Goal: Information Seeking & Learning: Learn about a topic

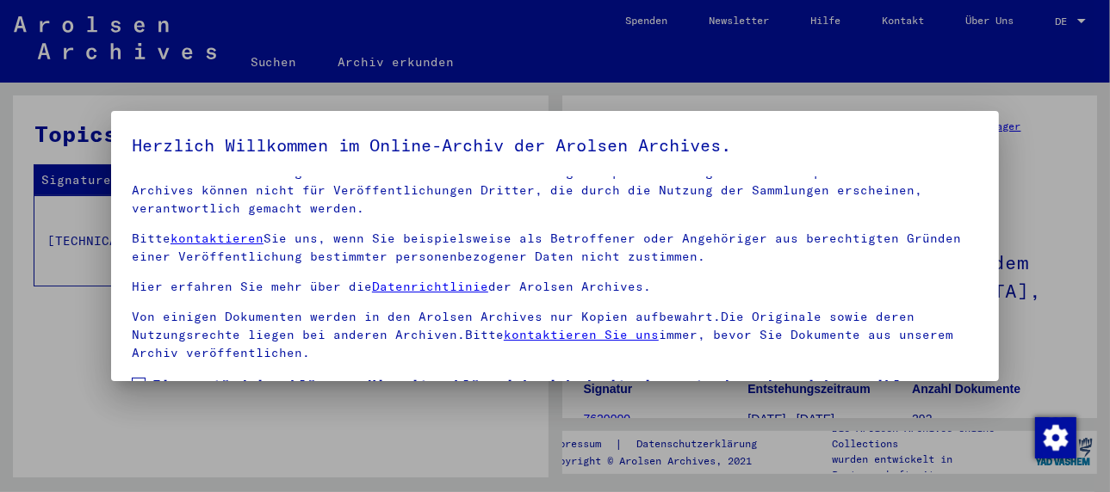
scroll to position [135, 0]
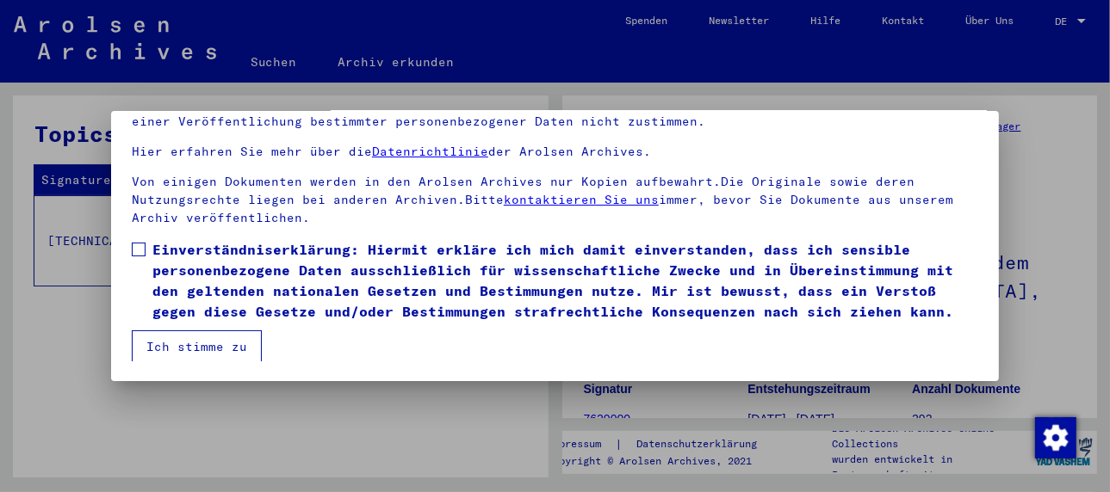
click at [140, 249] on span at bounding box center [139, 250] width 14 height 14
drag, startPoint x: 177, startPoint y: 349, endPoint x: 163, endPoint y: 350, distance: 14.7
click at [177, 347] on button "Ich stimme zu" at bounding box center [197, 347] width 130 height 33
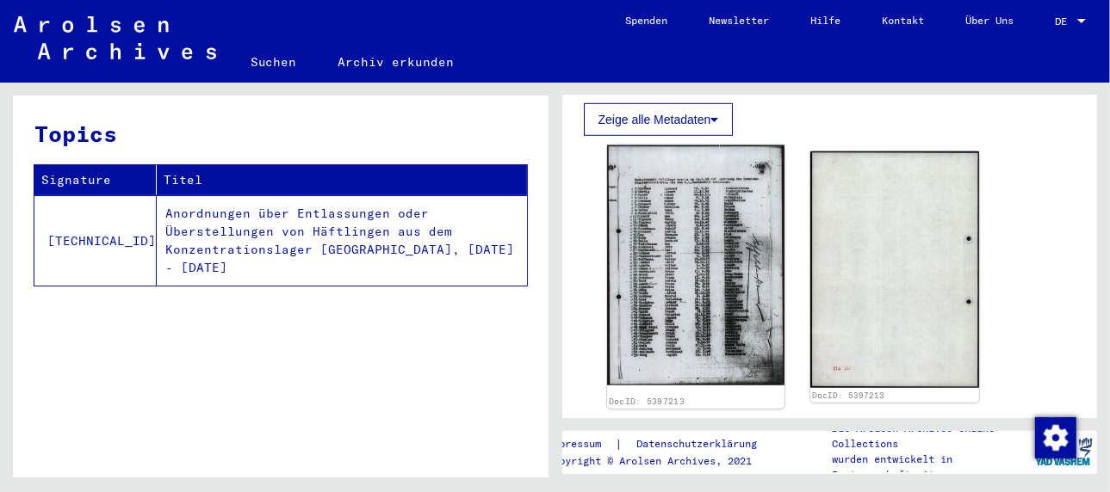
scroll to position [861, 0]
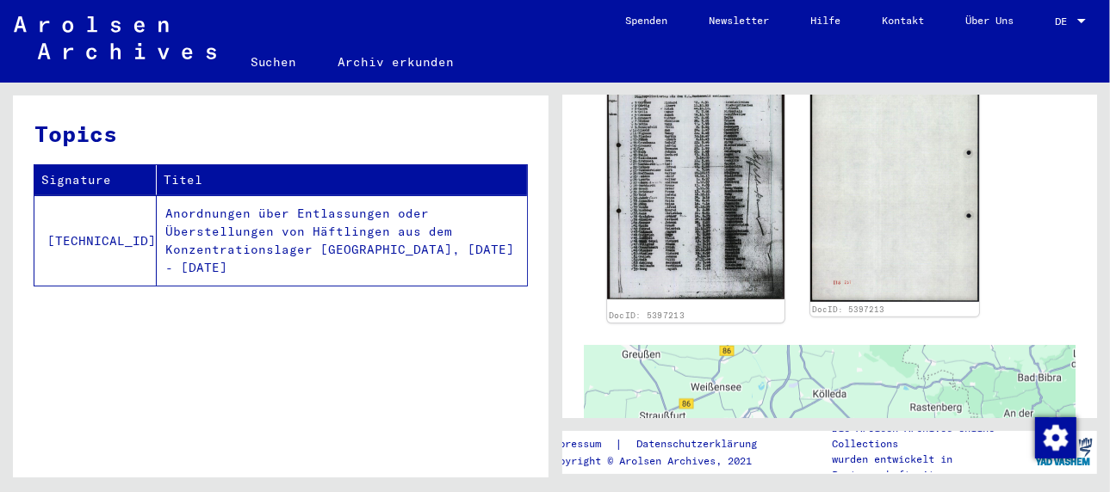
click at [662, 232] on img at bounding box center [695, 179] width 177 height 240
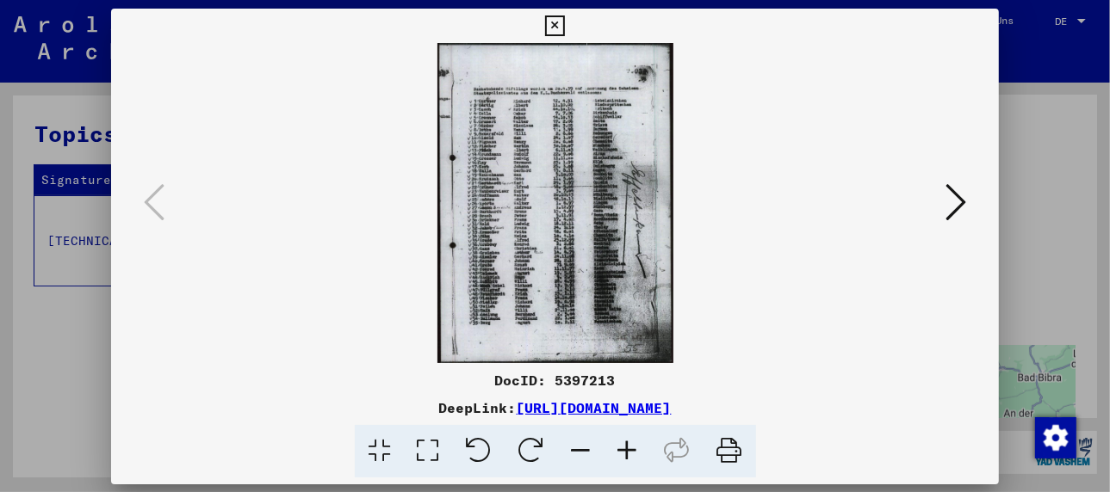
click at [662, 232] on img at bounding box center [555, 203] width 770 height 320
click at [520, 240] on img at bounding box center [555, 203] width 770 height 320
click at [628, 449] on icon at bounding box center [627, 451] width 46 height 53
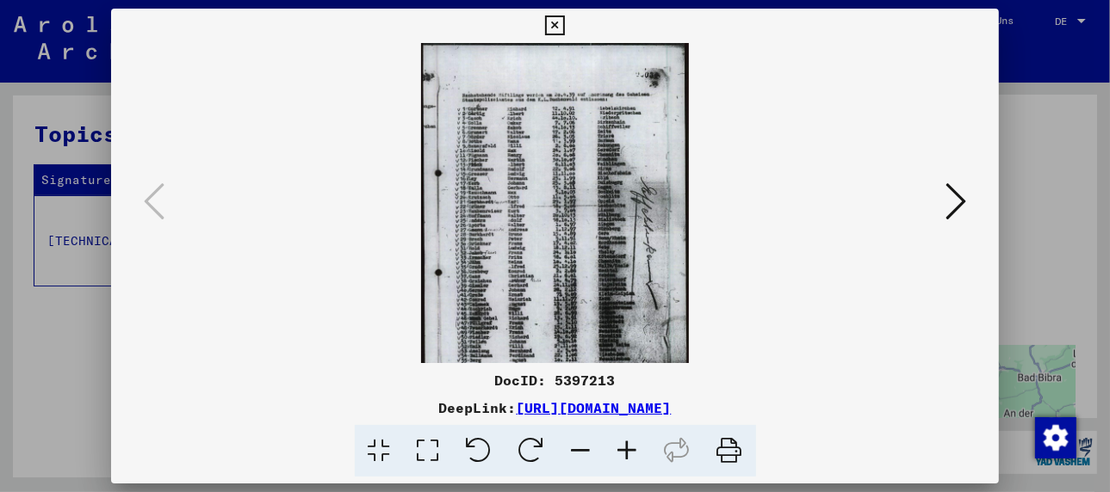
click at [628, 449] on icon at bounding box center [627, 451] width 46 height 53
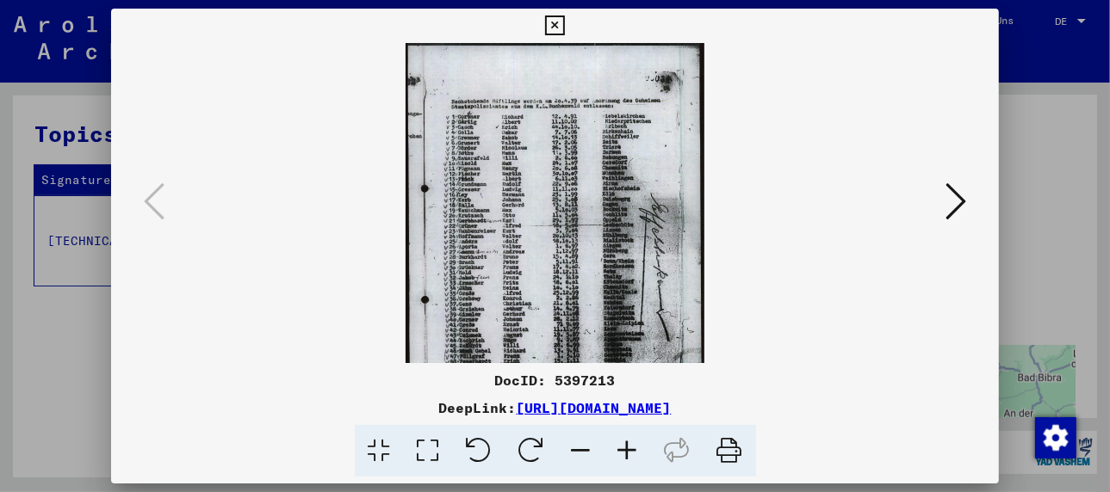
click at [628, 448] on icon at bounding box center [627, 451] width 46 height 53
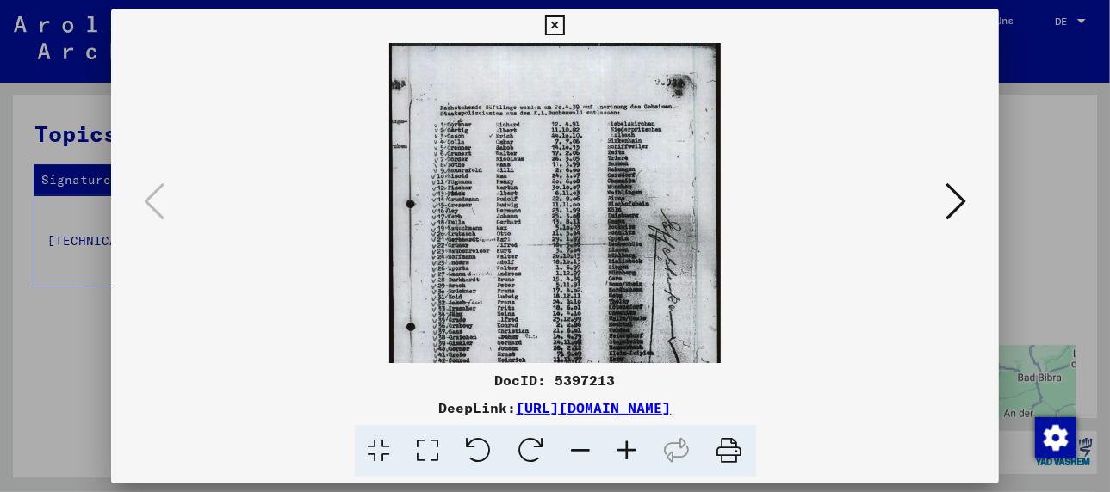
click at [628, 448] on icon at bounding box center [627, 451] width 46 height 53
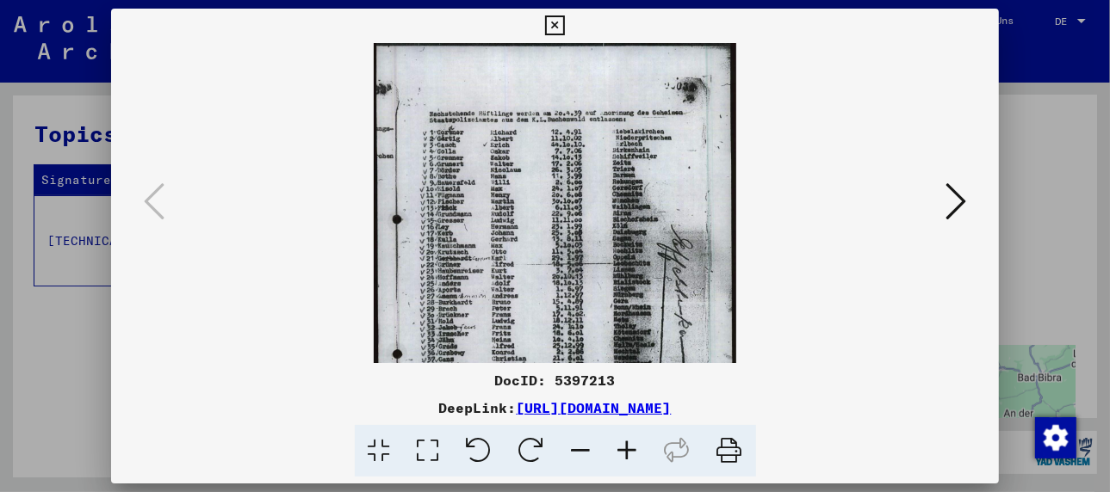
click at [628, 448] on icon at bounding box center [627, 451] width 46 height 53
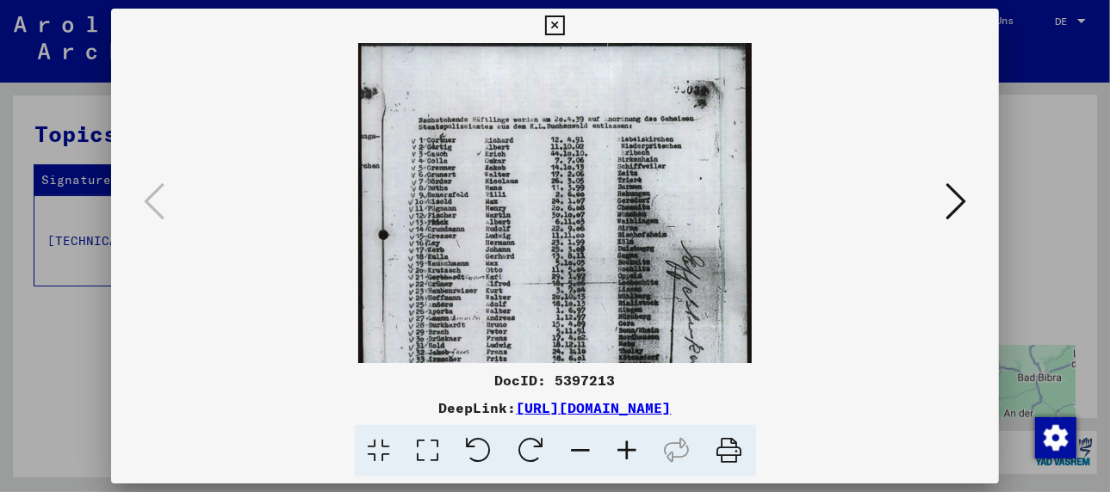
click at [628, 448] on icon at bounding box center [627, 451] width 46 height 53
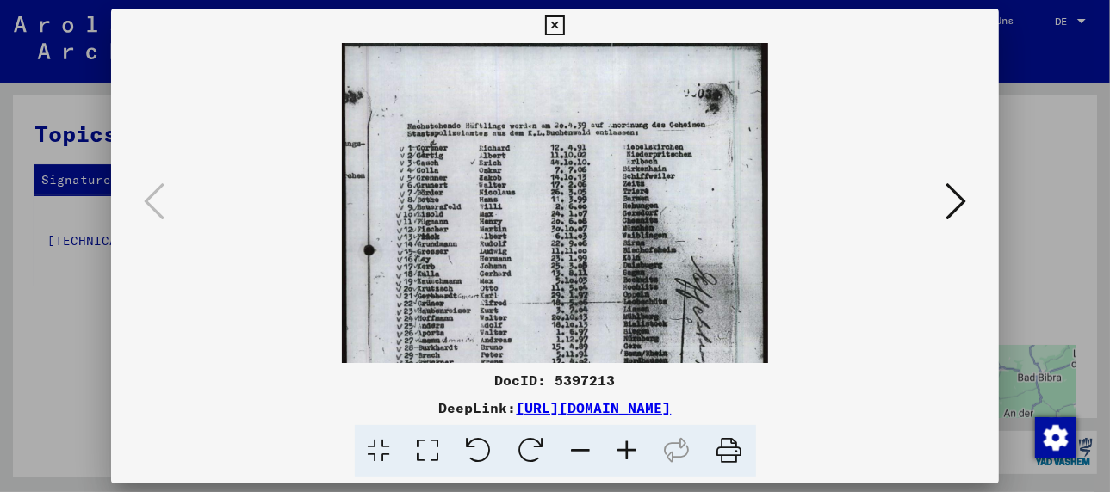
click at [628, 448] on icon at bounding box center [627, 451] width 46 height 53
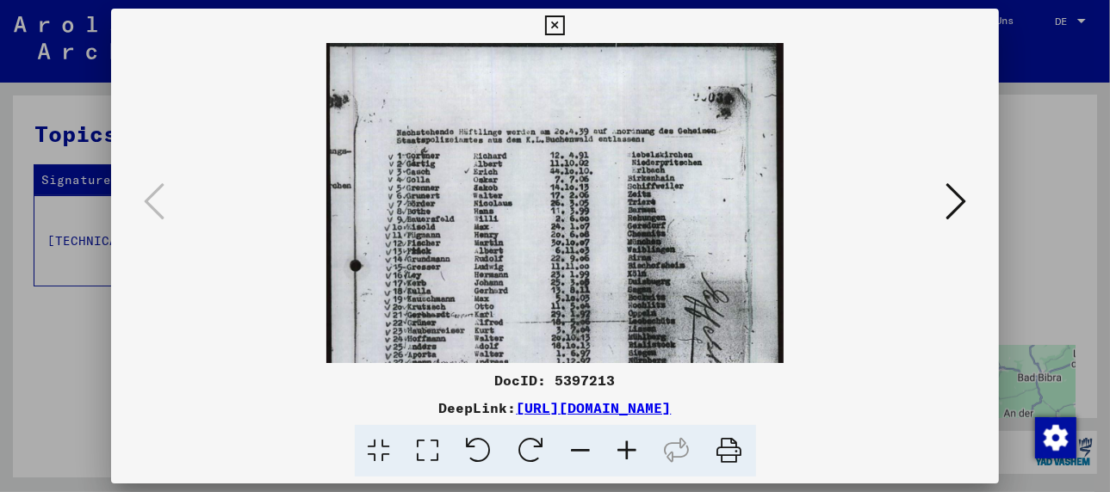
click at [628, 448] on icon at bounding box center [627, 451] width 46 height 53
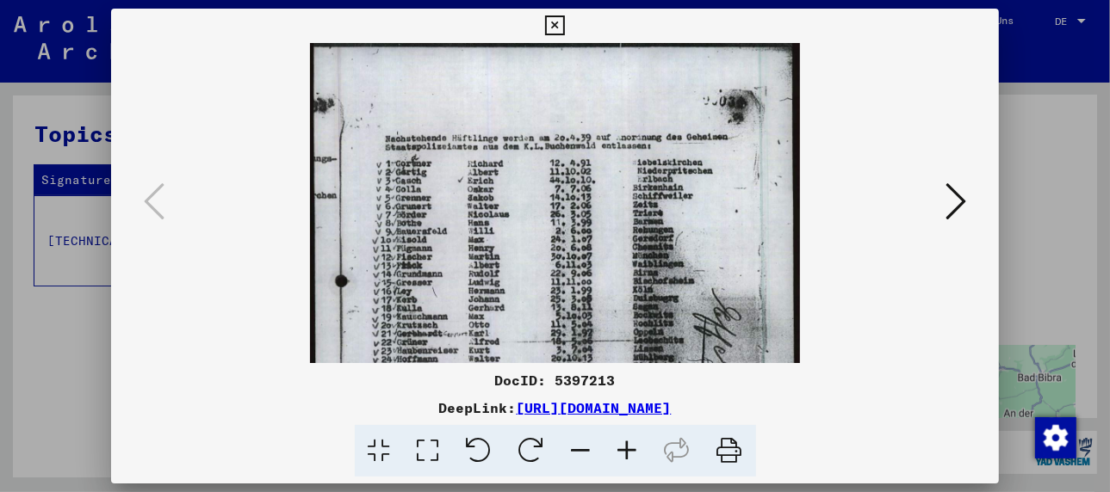
click at [628, 448] on icon at bounding box center [627, 451] width 46 height 53
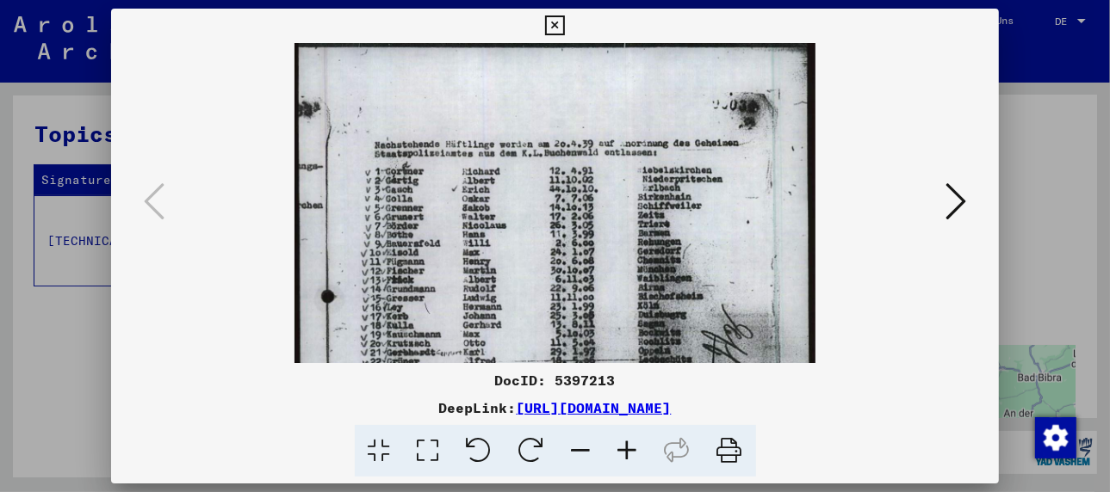
click at [628, 448] on icon at bounding box center [627, 451] width 46 height 53
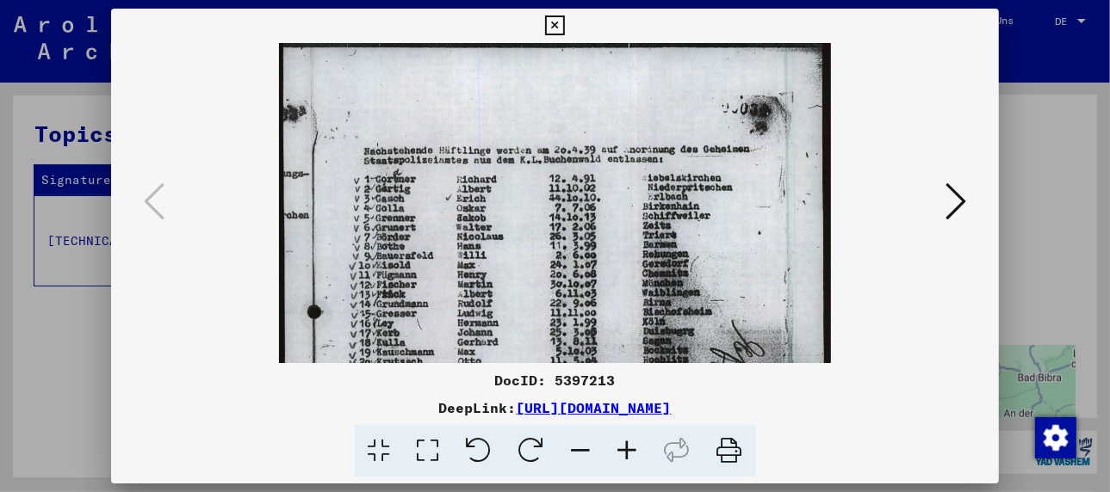
click at [628, 448] on icon at bounding box center [627, 451] width 46 height 53
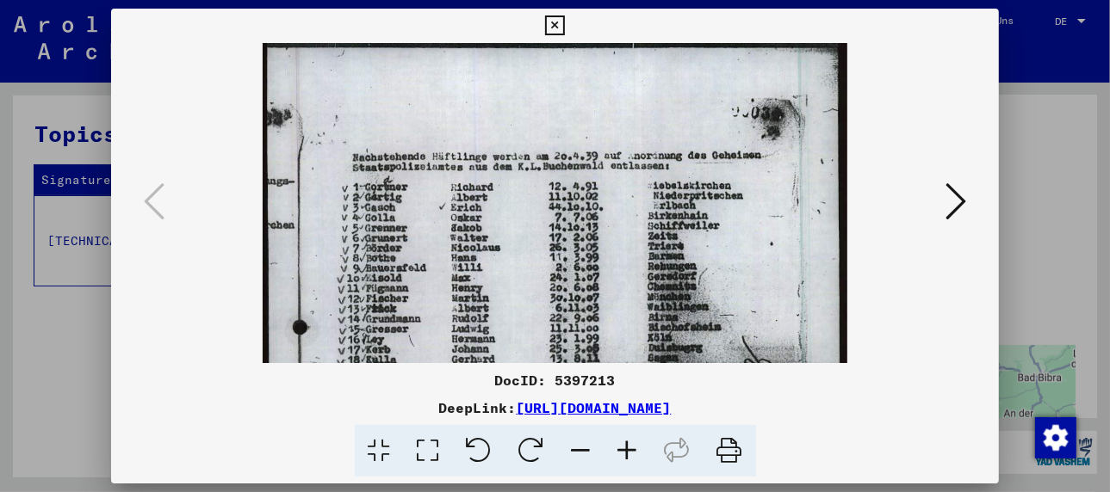
click at [628, 448] on icon at bounding box center [627, 451] width 46 height 53
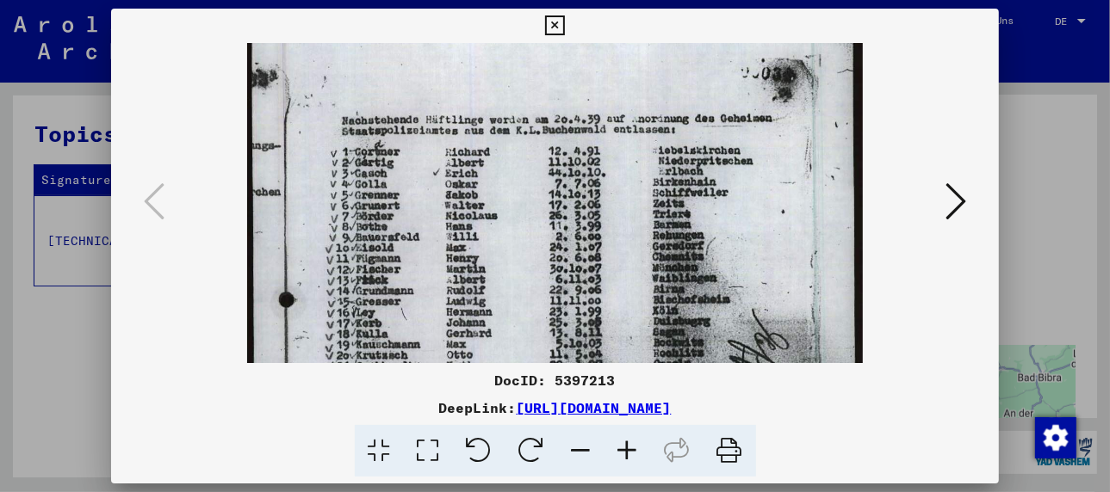
scroll to position [44, 0]
drag, startPoint x: 424, startPoint y: 315, endPoint x: 436, endPoint y: 266, distance: 50.5
click at [436, 266] on img at bounding box center [555, 417] width 616 height 837
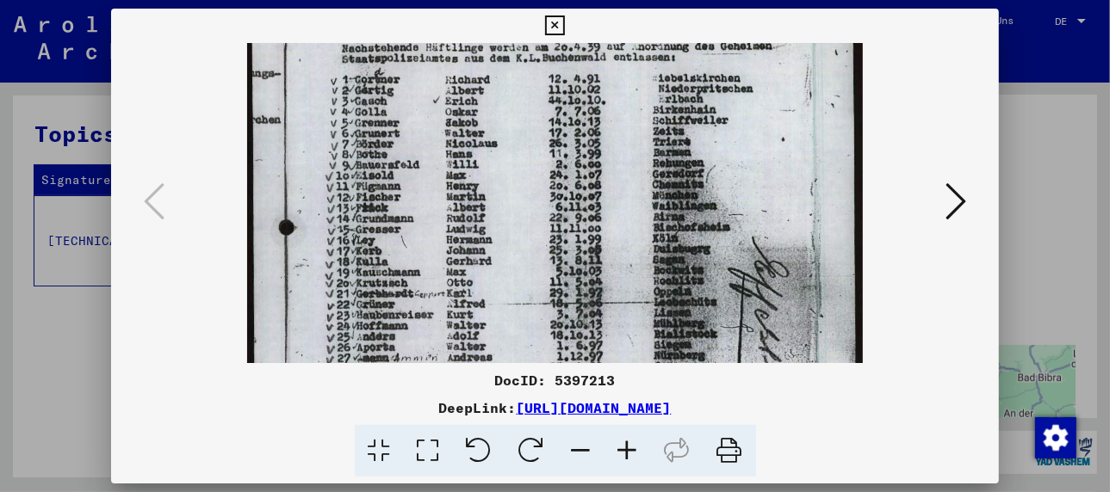
scroll to position [122, 0]
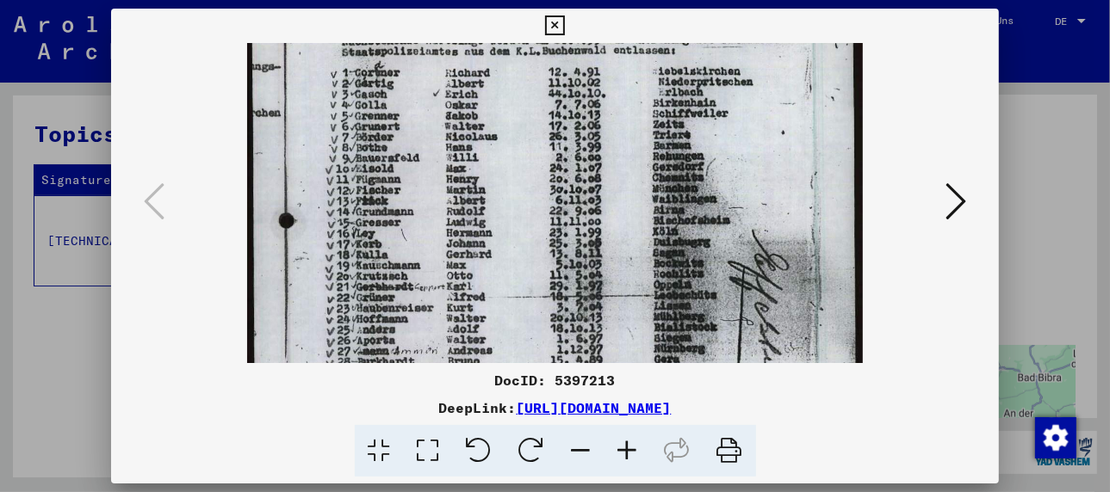
drag, startPoint x: 428, startPoint y: 328, endPoint x: 439, endPoint y: 235, distance: 93.6
click at [439, 235] on img at bounding box center [555, 339] width 616 height 837
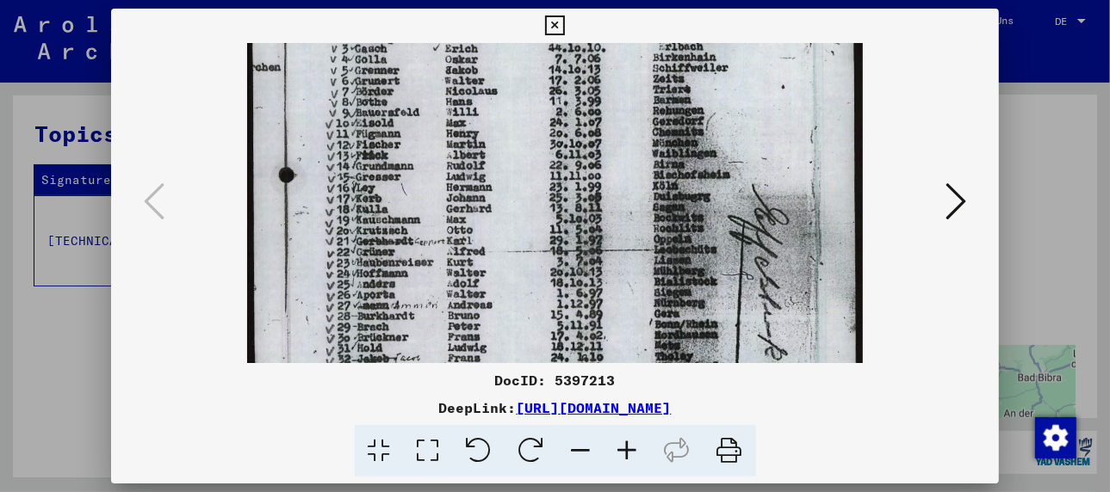
scroll to position [169, 0]
drag, startPoint x: 535, startPoint y: 302, endPoint x: 534, endPoint y: 246, distance: 56.0
click at [534, 246] on img at bounding box center [555, 292] width 616 height 837
drag, startPoint x: 725, startPoint y: 442, endPoint x: 578, endPoint y: 331, distance: 184.4
click at [725, 441] on icon at bounding box center [729, 451] width 53 height 53
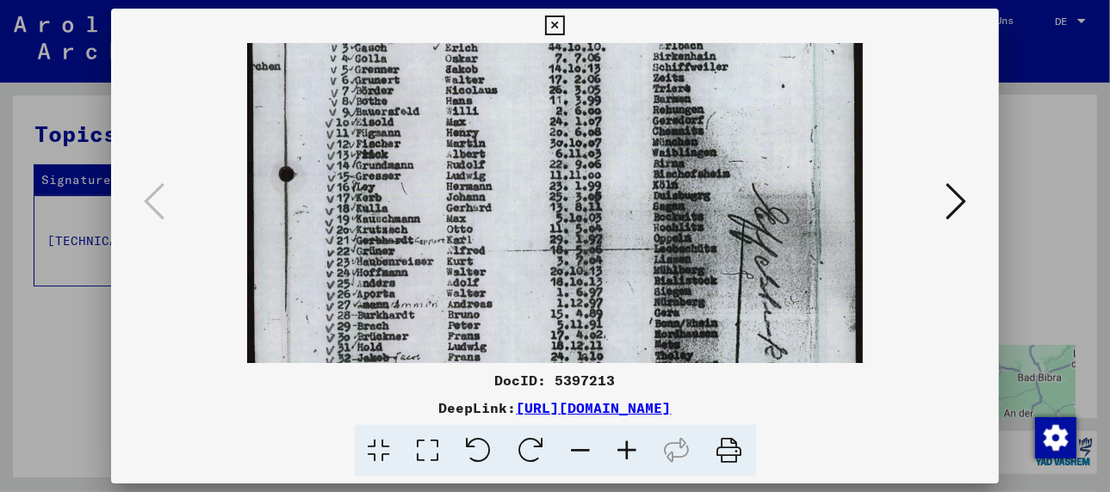
scroll to position [170, 0]
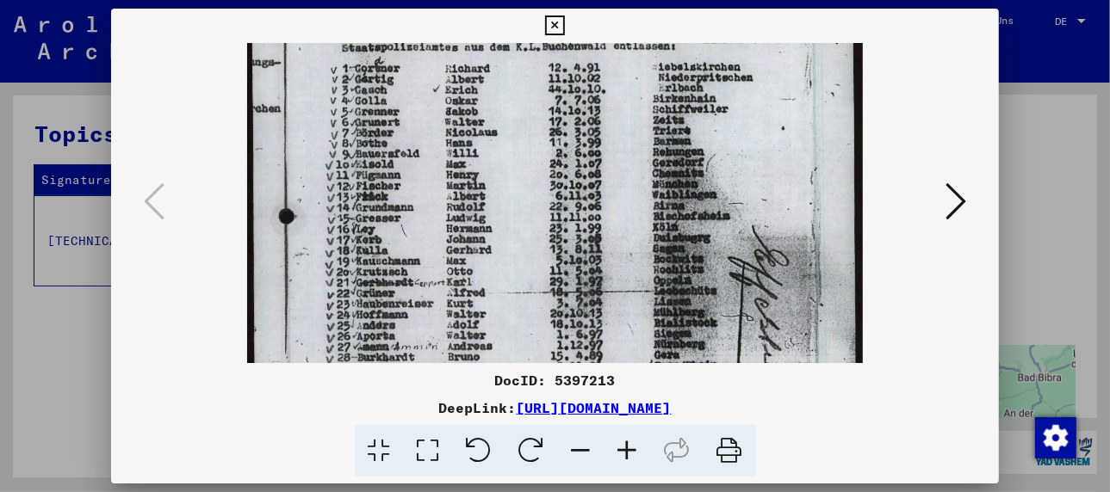
drag, startPoint x: 184, startPoint y: 303, endPoint x: 178, endPoint y: 349, distance: 46.0
click at [177, 350] on div at bounding box center [555, 203] width 770 height 320
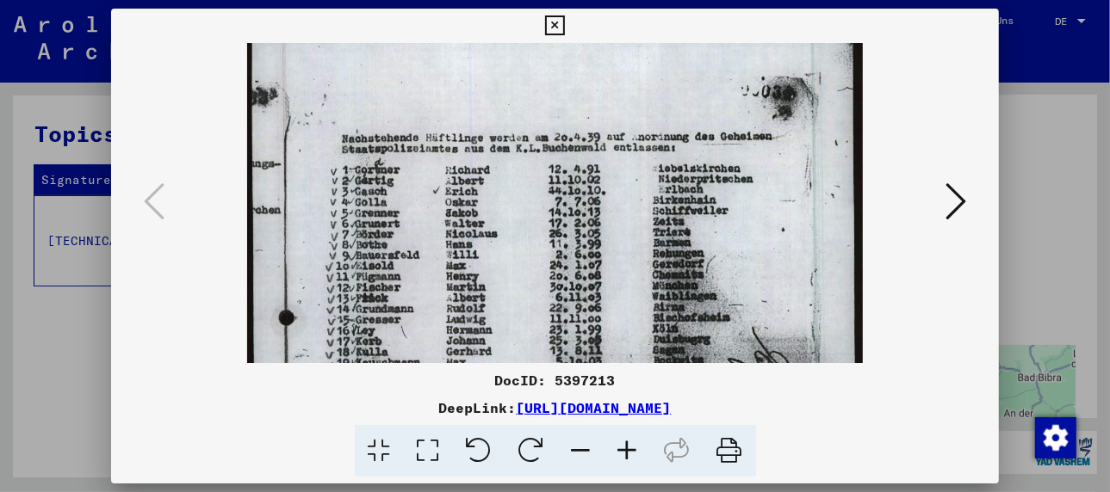
scroll to position [22, 0]
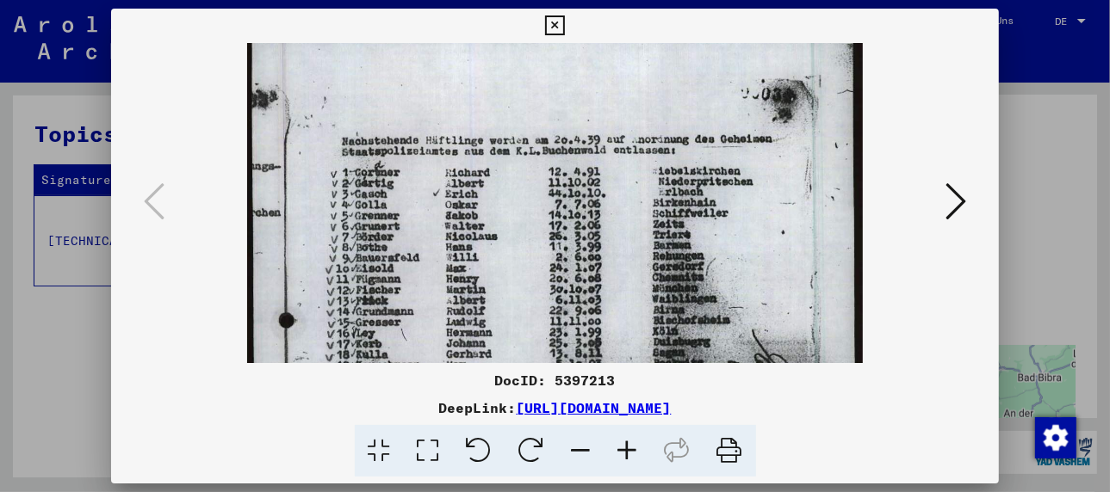
drag, startPoint x: 213, startPoint y: 229, endPoint x: 191, endPoint y: 333, distance: 106.5
click at [191, 333] on viewer-one-image at bounding box center [555, 181] width 770 height 320
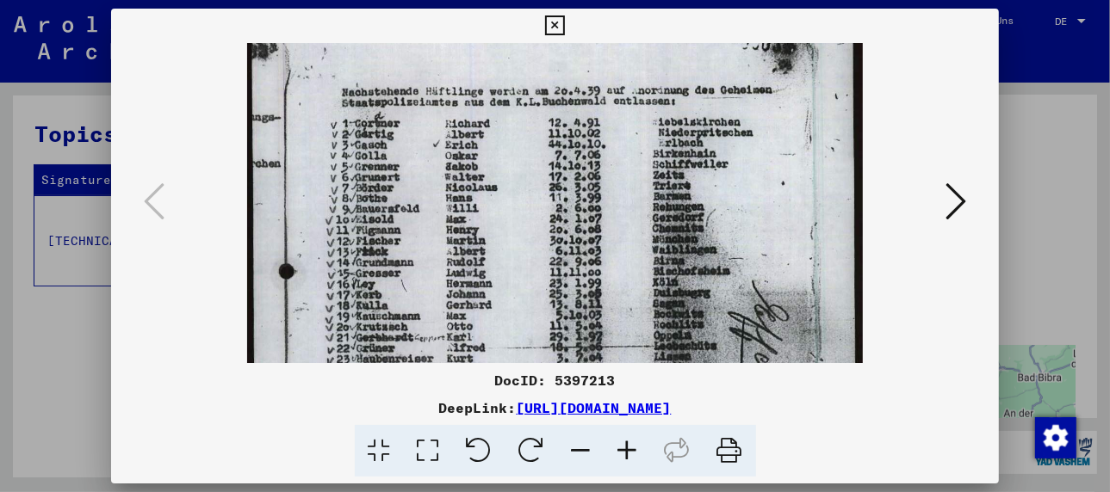
scroll to position [73, 0]
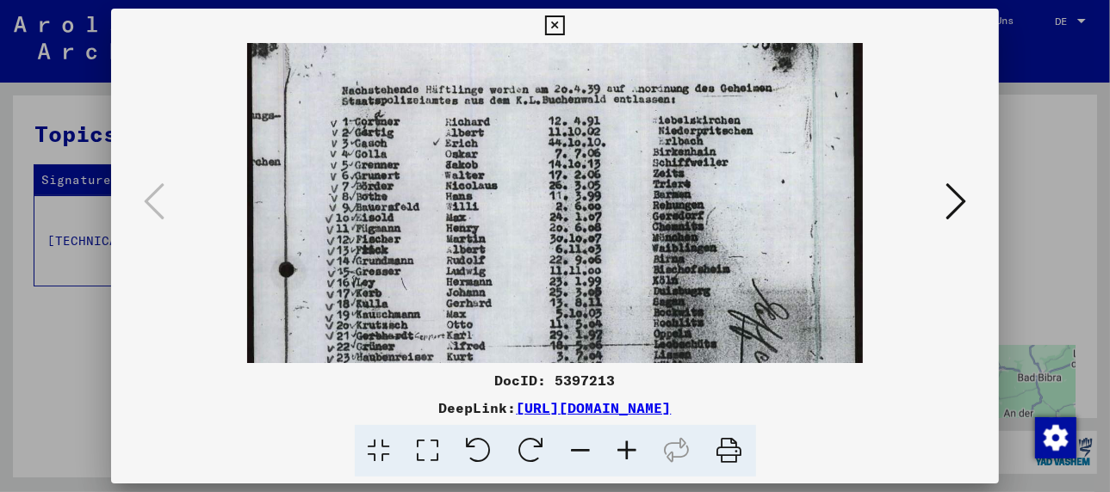
drag, startPoint x: 535, startPoint y: 280, endPoint x: 541, endPoint y: 226, distance: 54.5
click at [541, 226] on img at bounding box center [555, 388] width 616 height 837
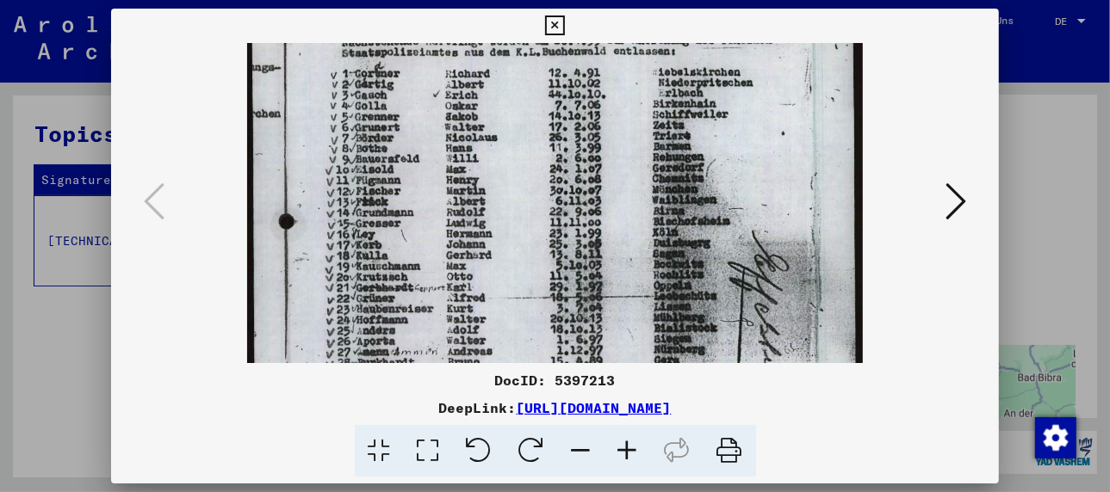
drag, startPoint x: 622, startPoint y: 276, endPoint x: 622, endPoint y: 215, distance: 61.1
click at [622, 215] on img at bounding box center [555, 340] width 616 height 837
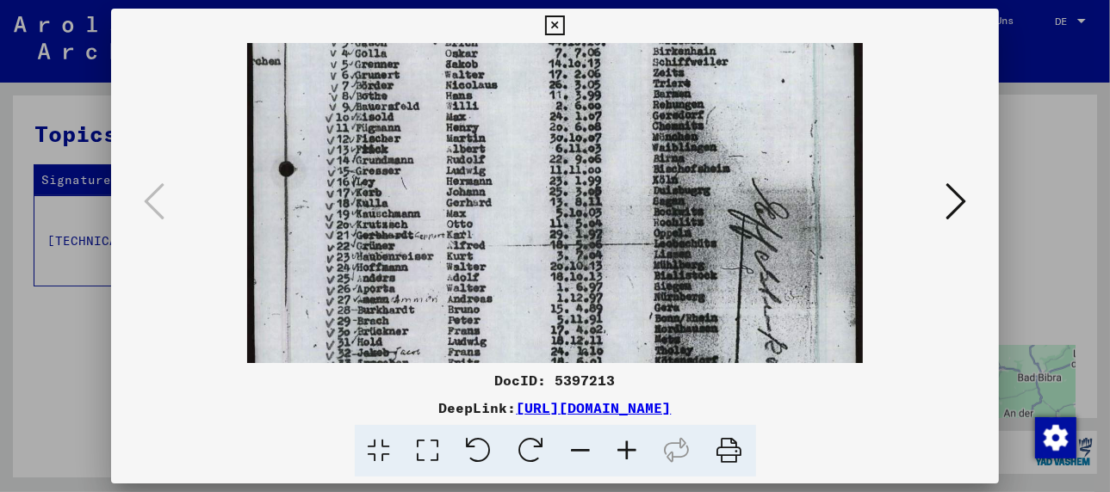
drag, startPoint x: 624, startPoint y: 286, endPoint x: 624, endPoint y: 226, distance: 60.3
click at [624, 226] on img at bounding box center [555, 287] width 616 height 837
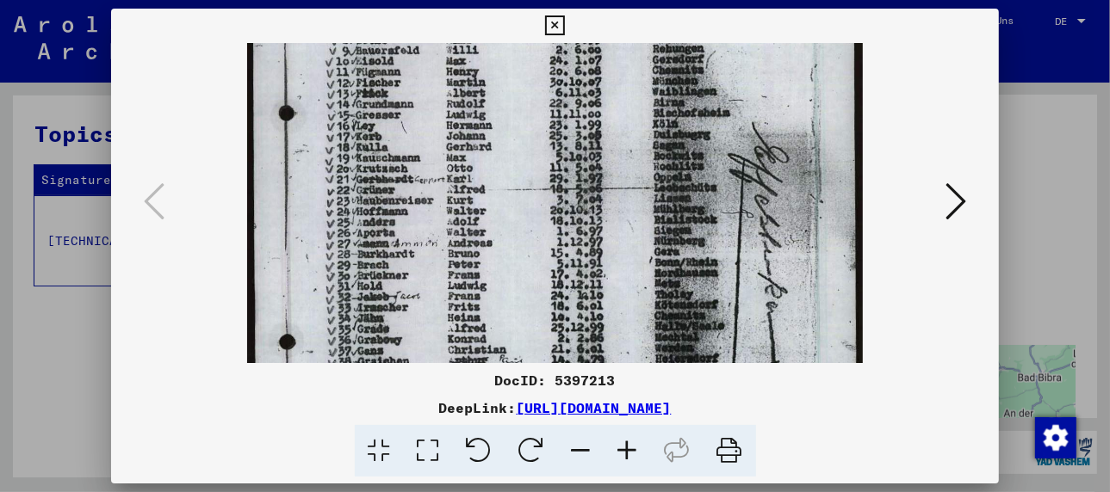
drag, startPoint x: 629, startPoint y: 288, endPoint x: 627, endPoint y: 220, distance: 68.9
click at [627, 220] on img at bounding box center [555, 231] width 616 height 837
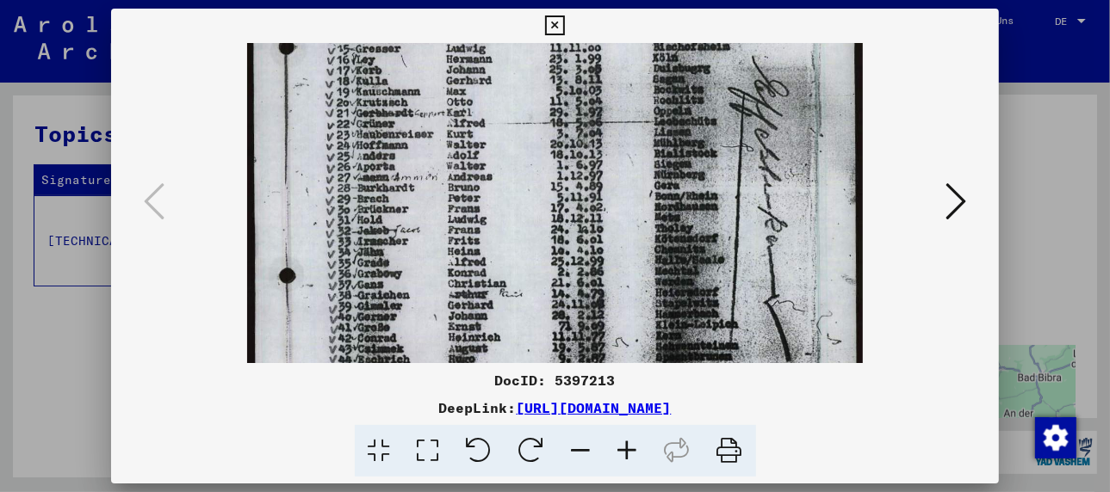
drag, startPoint x: 632, startPoint y: 291, endPoint x: 625, endPoint y: 220, distance: 71.8
click at [625, 220] on img at bounding box center [555, 165] width 616 height 837
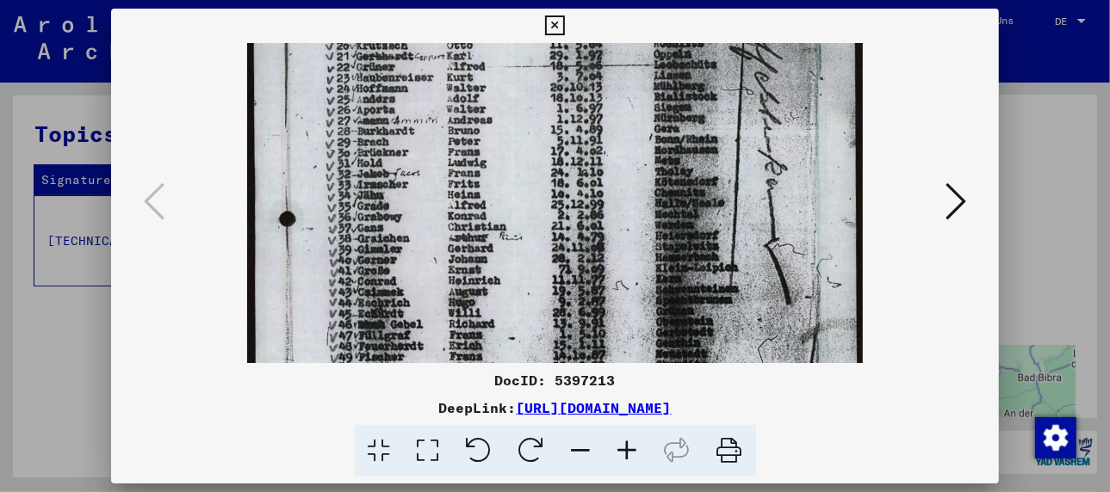
drag, startPoint x: 626, startPoint y: 292, endPoint x: 625, endPoint y: 233, distance: 58.5
click at [625, 233] on img at bounding box center [555, 108] width 616 height 837
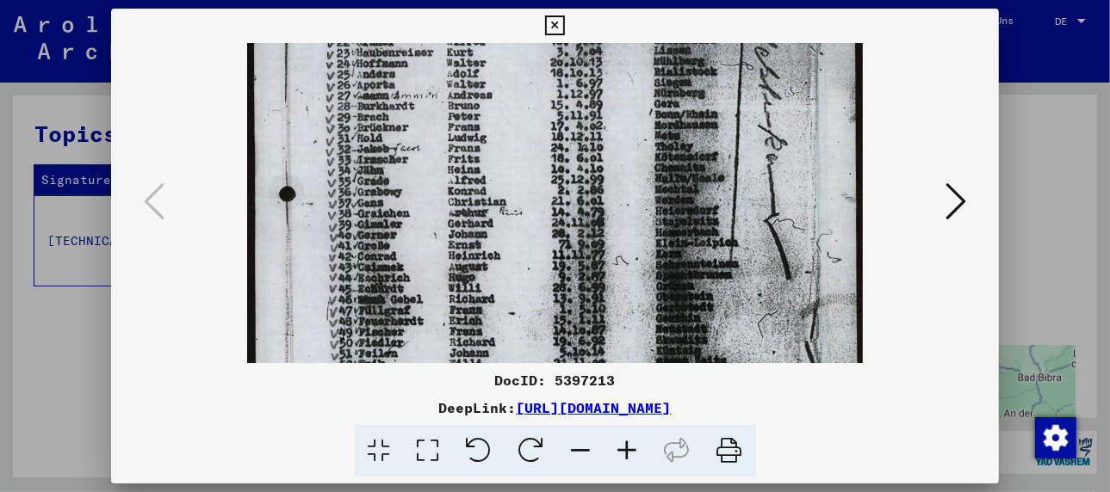
scroll to position [386, 0]
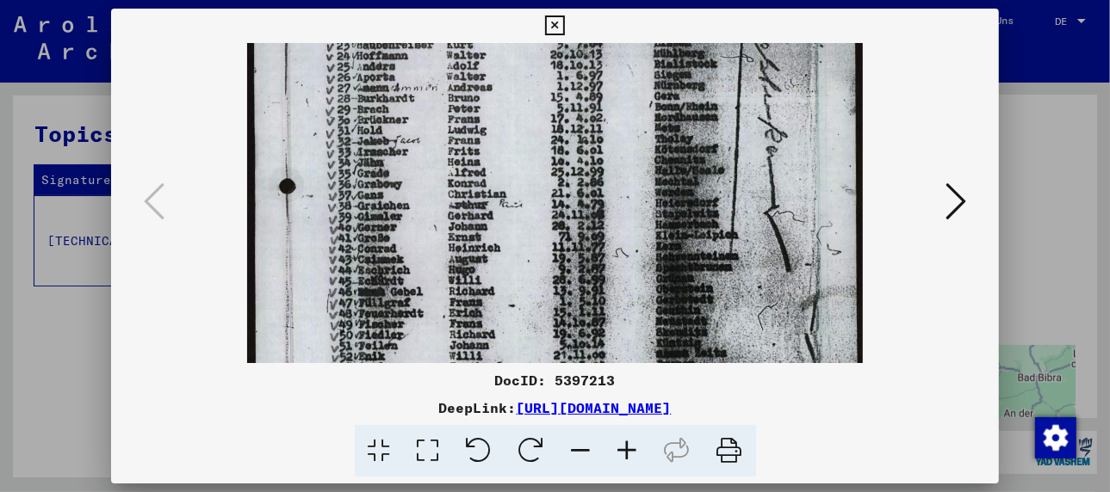
drag, startPoint x: 628, startPoint y: 291, endPoint x: 640, endPoint y: 249, distance: 43.6
click at [640, 249] on img at bounding box center [555, 75] width 616 height 837
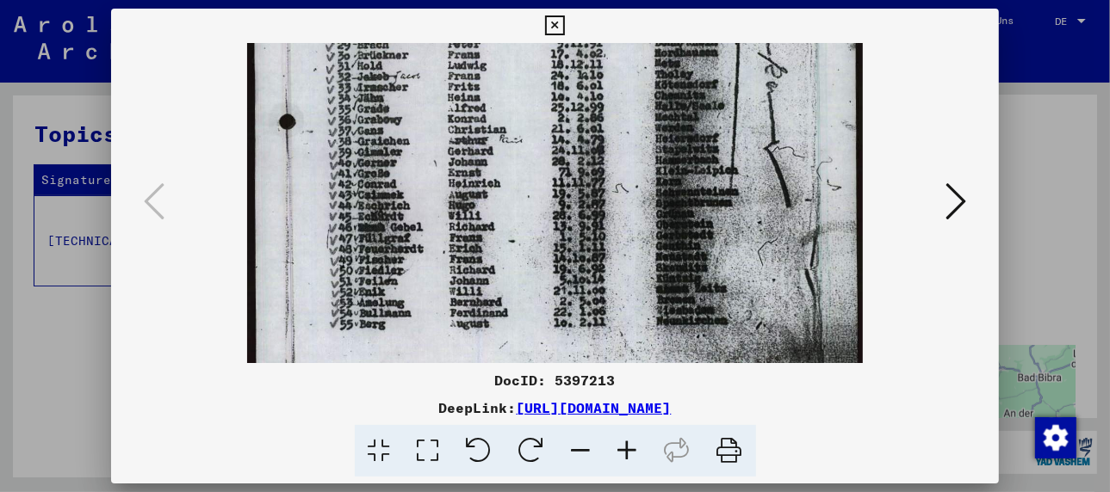
scroll to position [456, 0]
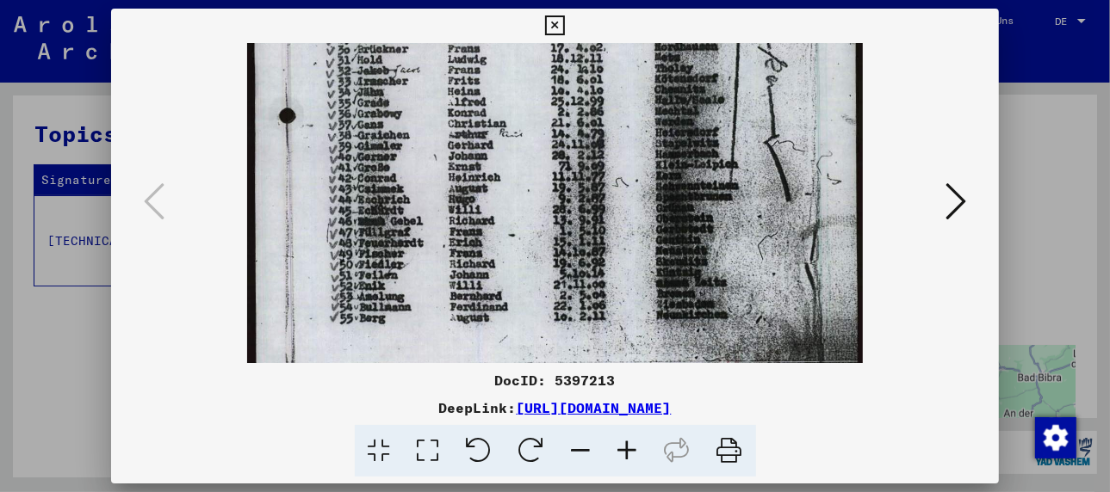
drag, startPoint x: 622, startPoint y: 320, endPoint x: 634, endPoint y: 249, distance: 72.5
click at [635, 246] on img at bounding box center [555, 5] width 616 height 837
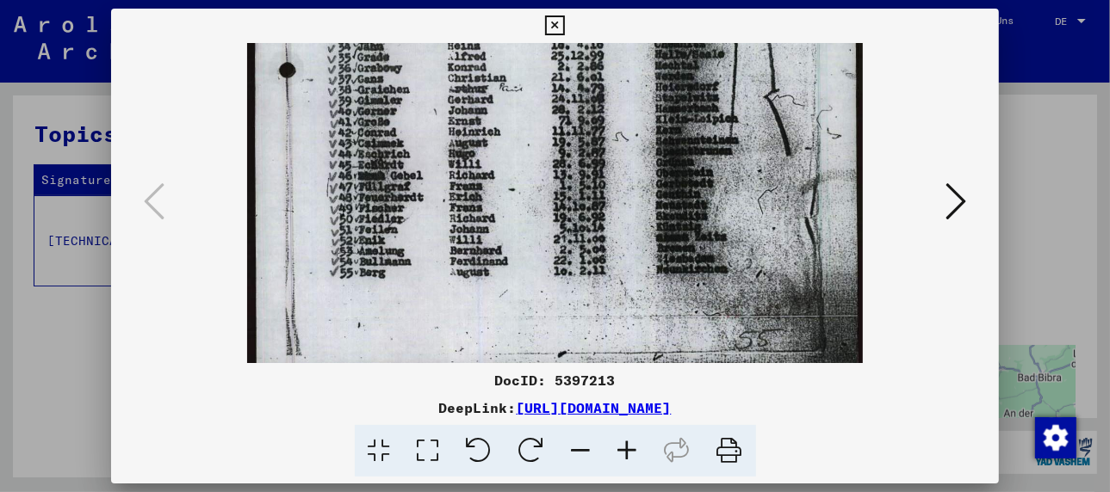
scroll to position [517, 0]
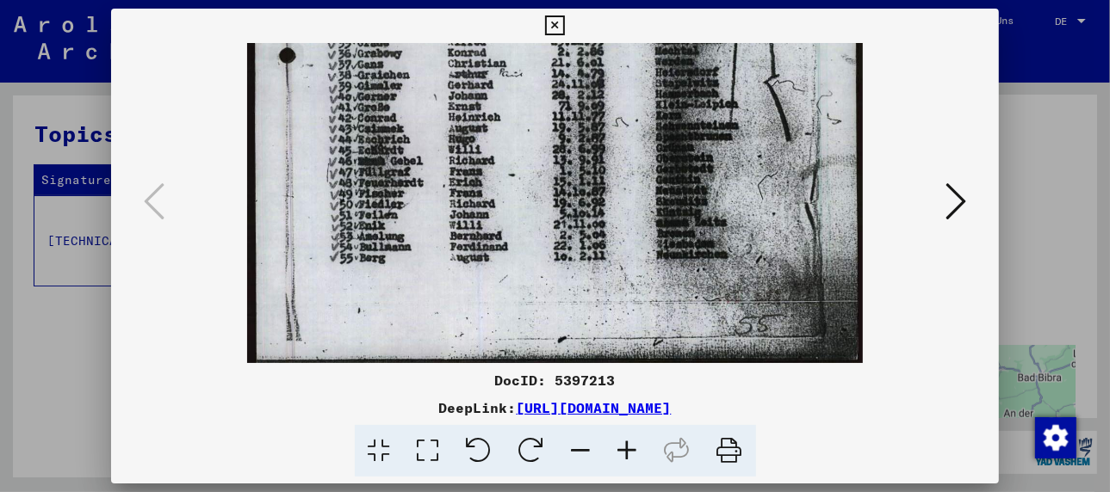
drag, startPoint x: 530, startPoint y: 319, endPoint x: 542, endPoint y: 234, distance: 85.2
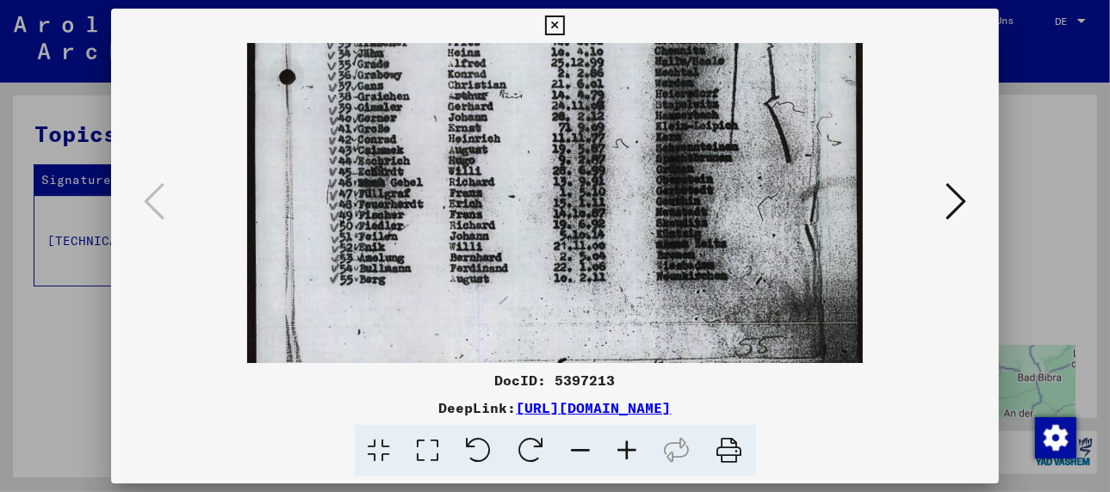
scroll to position [485, 0]
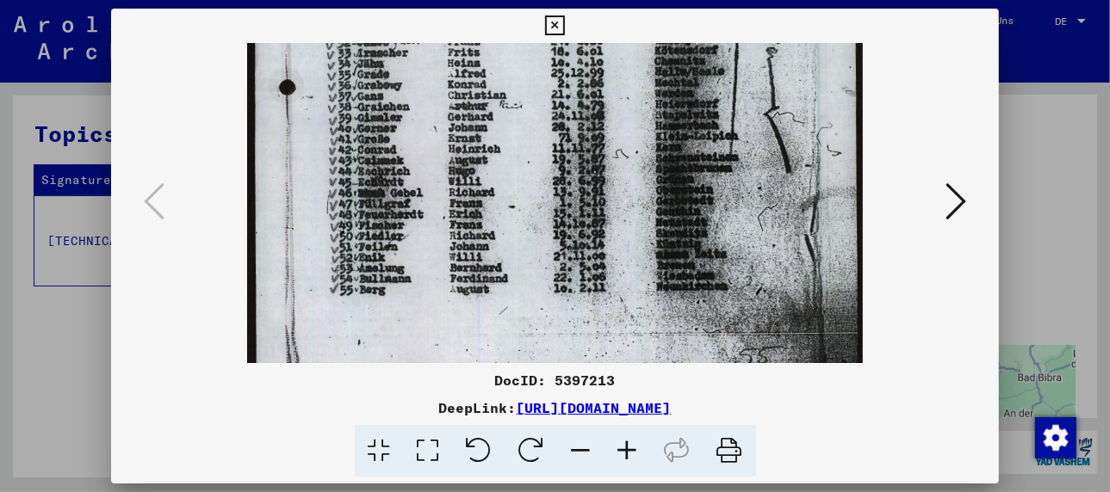
drag, startPoint x: 418, startPoint y: 285, endPoint x: 425, endPoint y: 320, distance: 36.0
